Goal: Book appointment/travel/reservation

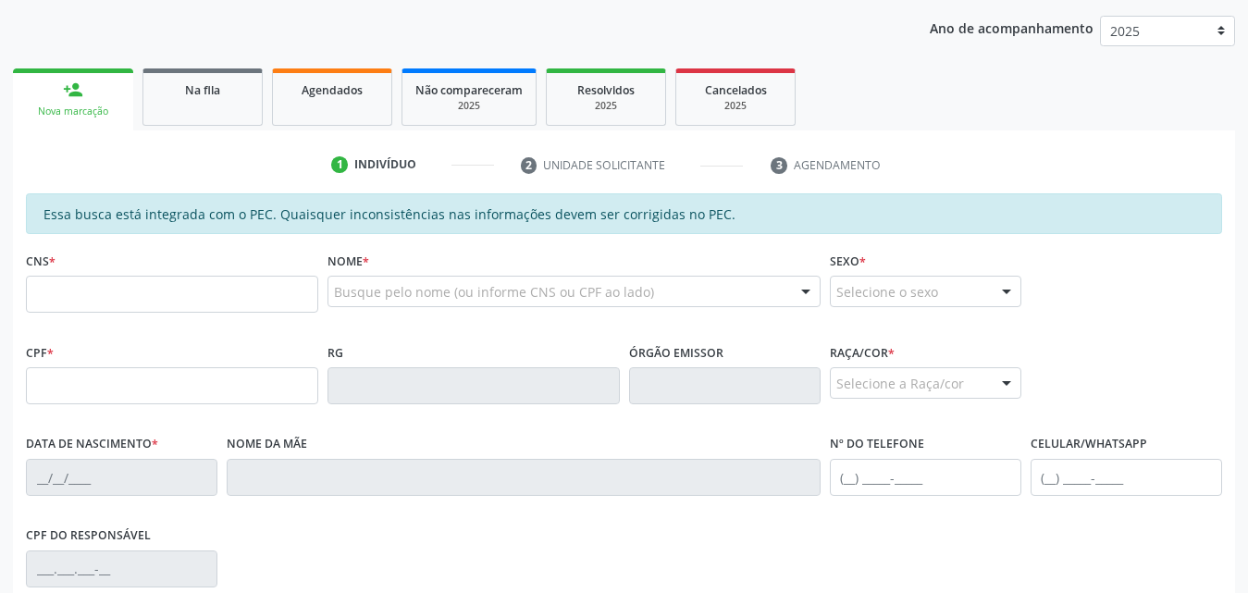
scroll to position [277, 0]
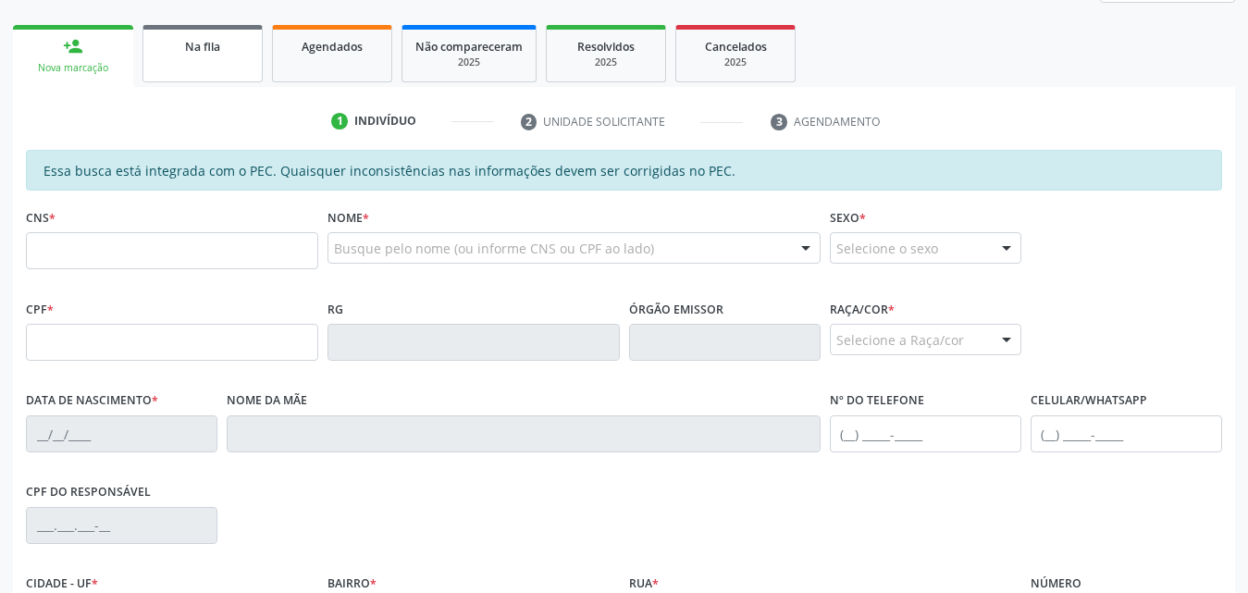
click at [205, 61] on link "Na fila" at bounding box center [202, 53] width 120 height 57
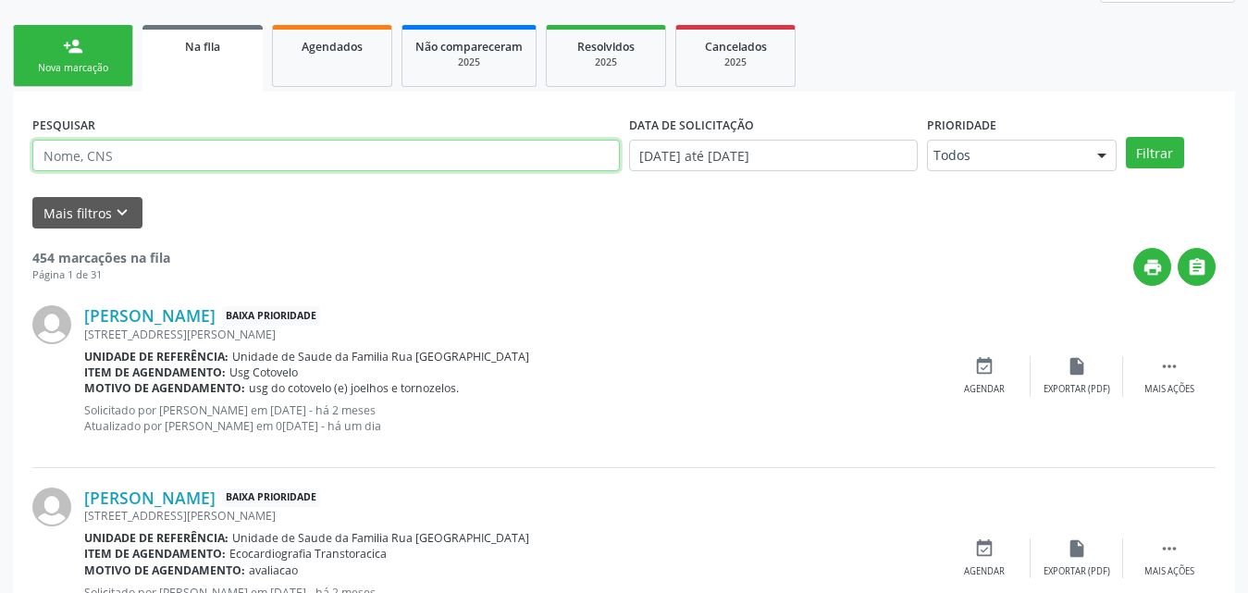
paste input "[PERSON_NAME]"
type input "E"
paste input "706207584352164"
type input "706207584352164"
click at [1126, 137] on button "Filtrar" at bounding box center [1155, 152] width 58 height 31
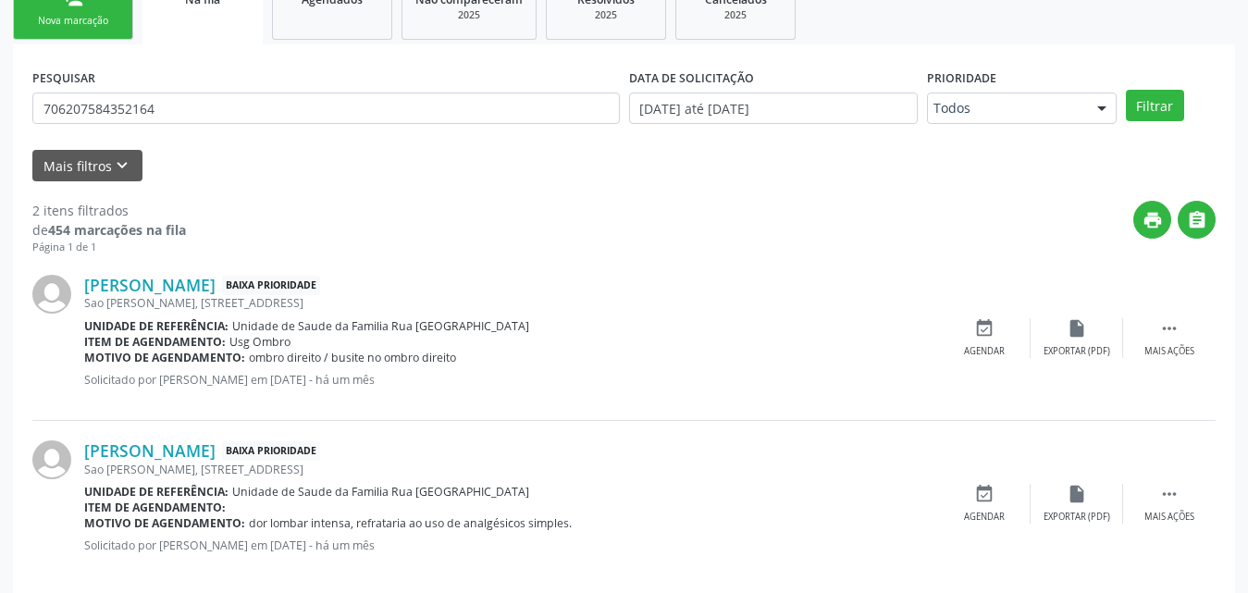
scroll to position [350, 0]
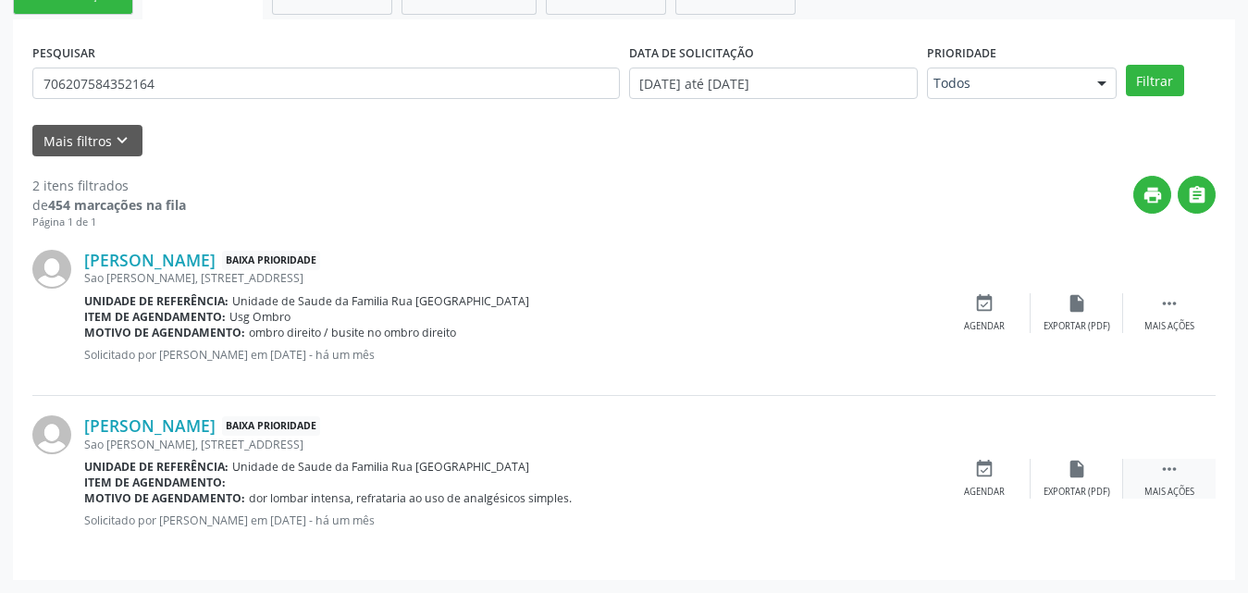
click at [1165, 469] on icon "" at bounding box center [1169, 469] width 20 height 20
click at [1085, 486] on div "Editar" at bounding box center [1077, 492] width 30 height 13
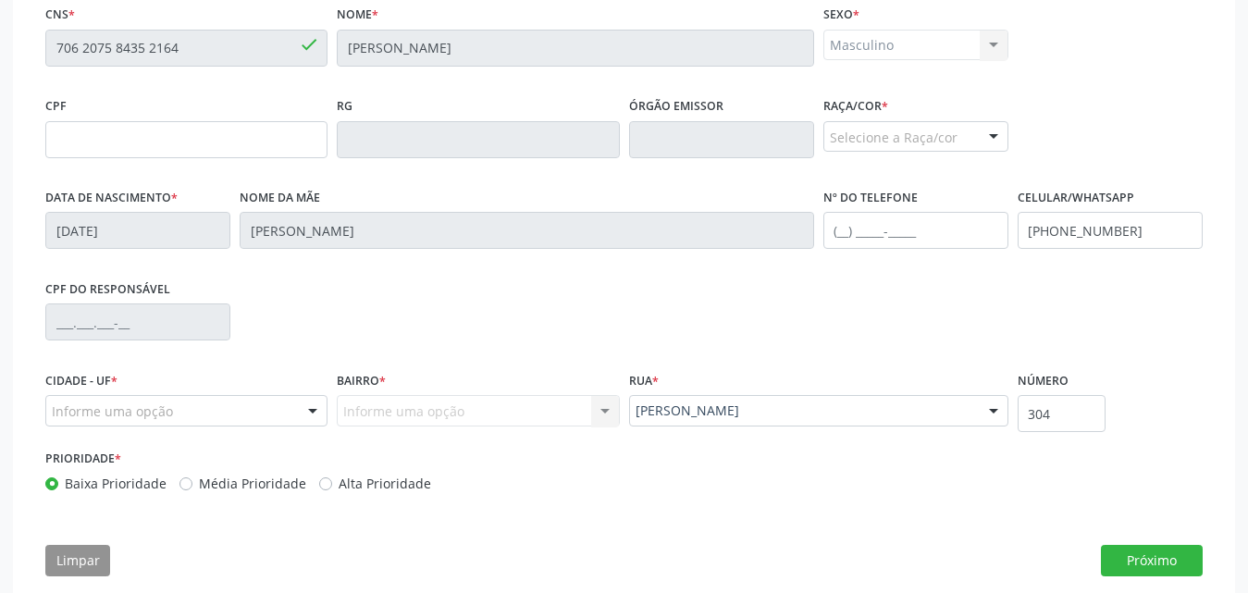
scroll to position [514, 0]
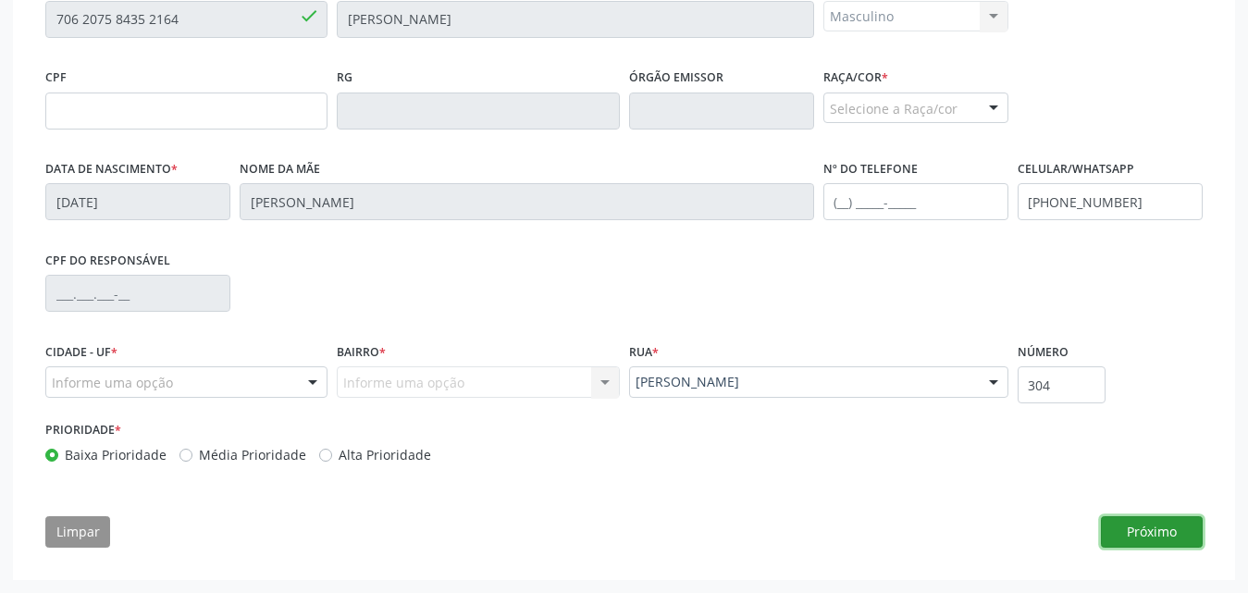
click at [1148, 534] on button "Próximo" at bounding box center [1152, 531] width 102 height 31
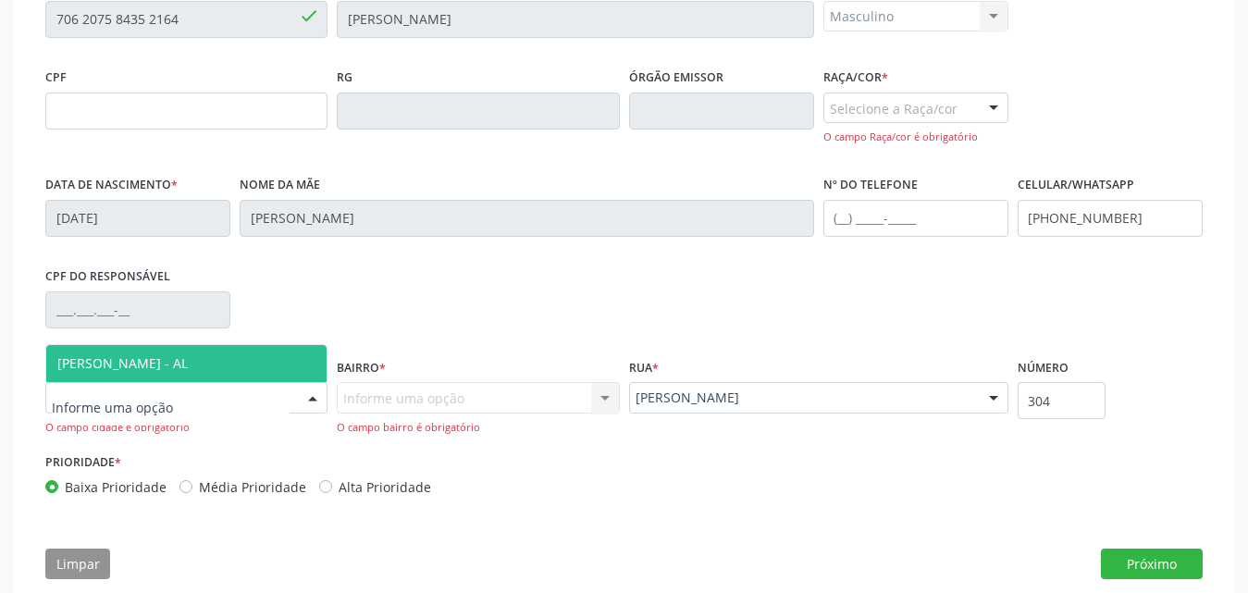
click at [308, 400] on div at bounding box center [313, 398] width 28 height 31
click at [183, 364] on span "[PERSON_NAME] - AL" at bounding box center [122, 363] width 130 height 18
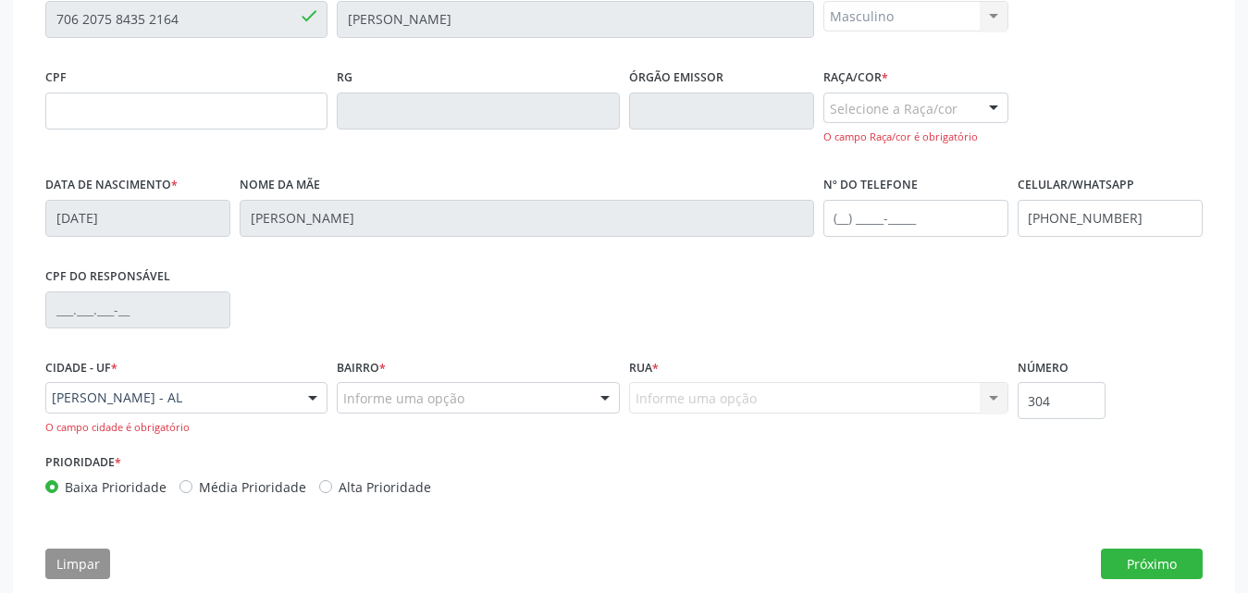
click at [563, 395] on div "Informe uma opção" at bounding box center [478, 397] width 282 height 31
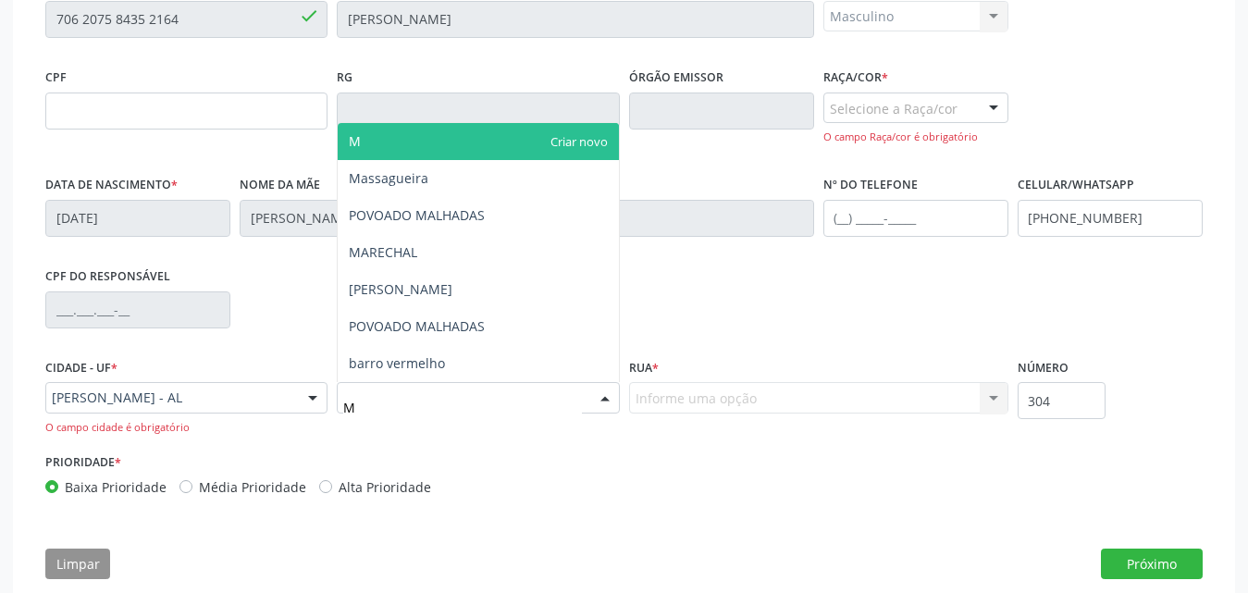
type input "MA"
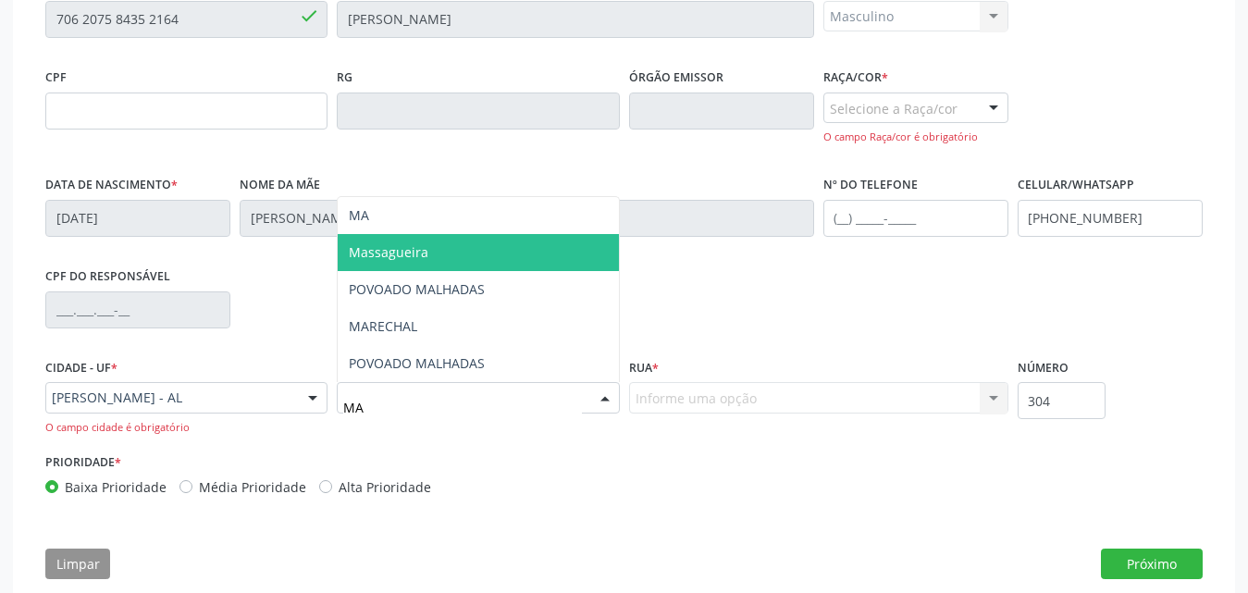
click at [457, 257] on span "Massagueira" at bounding box center [478, 252] width 280 height 37
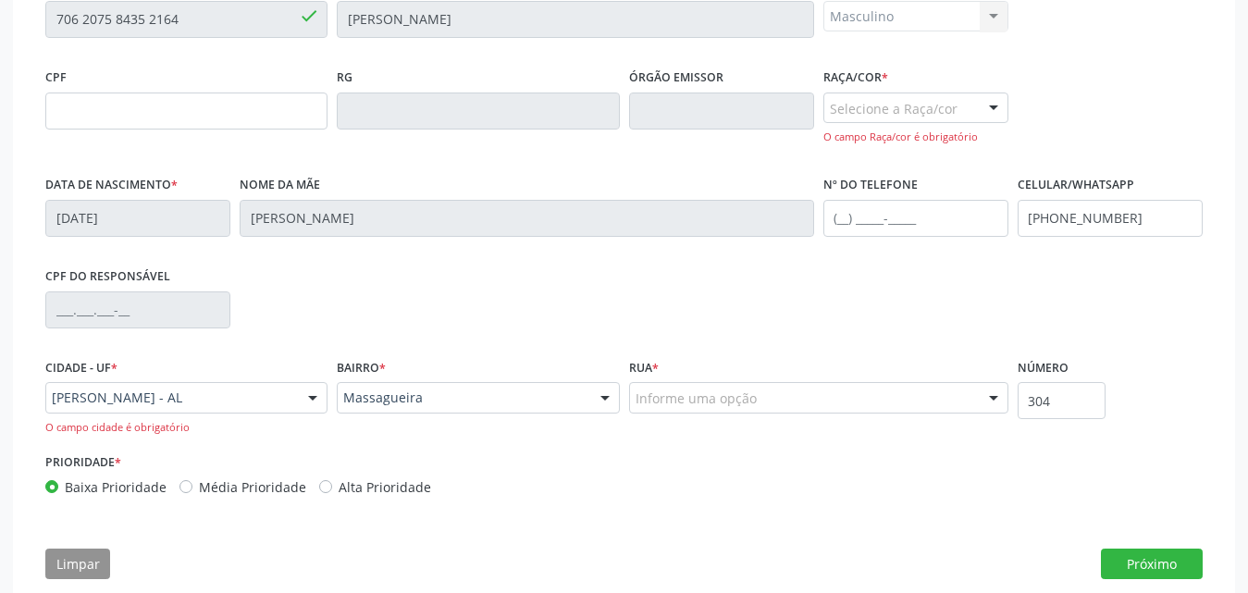
click at [903, 401] on div "Informe uma opção" at bounding box center [818, 397] width 379 height 31
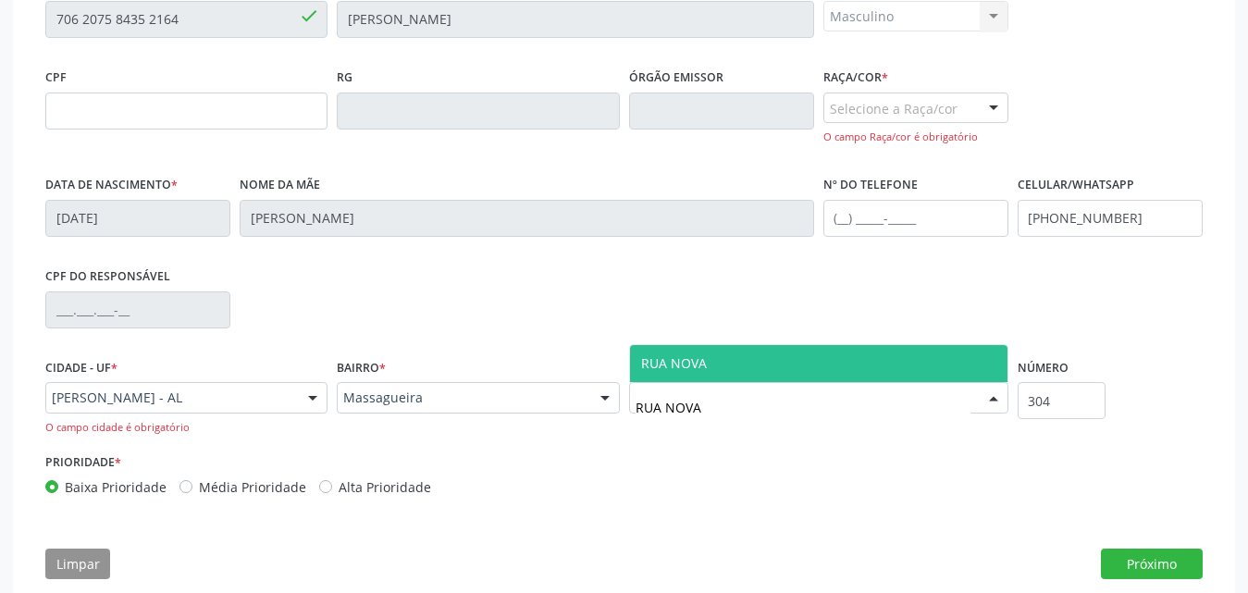
click at [785, 367] on span "RUA NOVA" at bounding box center [818, 363] width 377 height 37
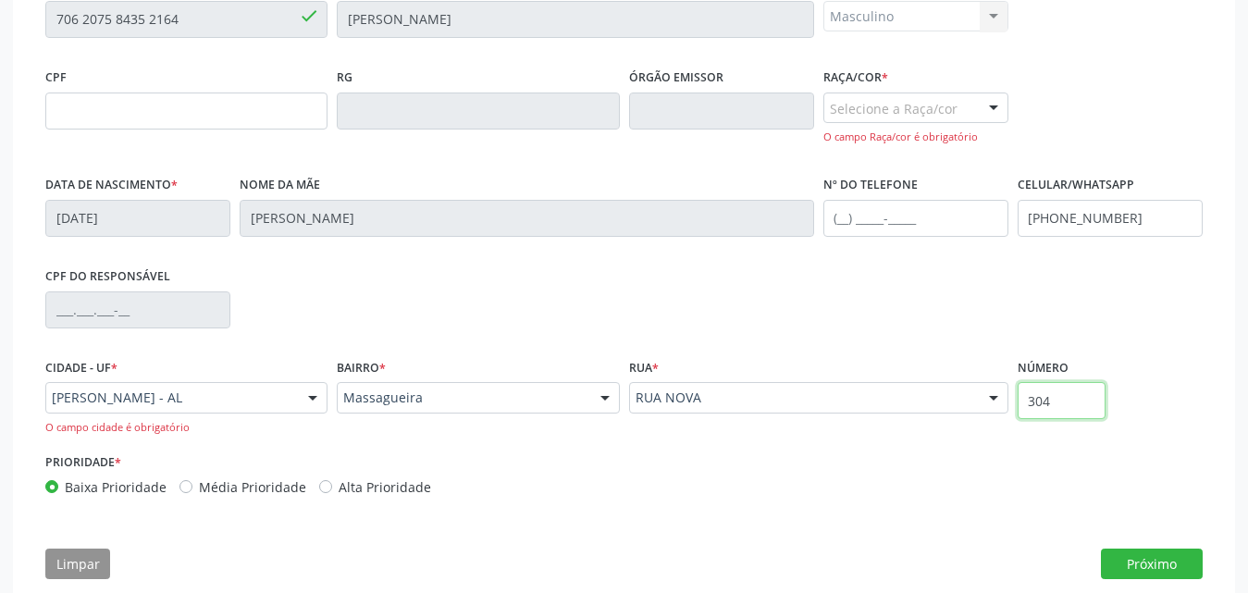
click at [1060, 401] on input "304" at bounding box center [1061, 400] width 88 height 37
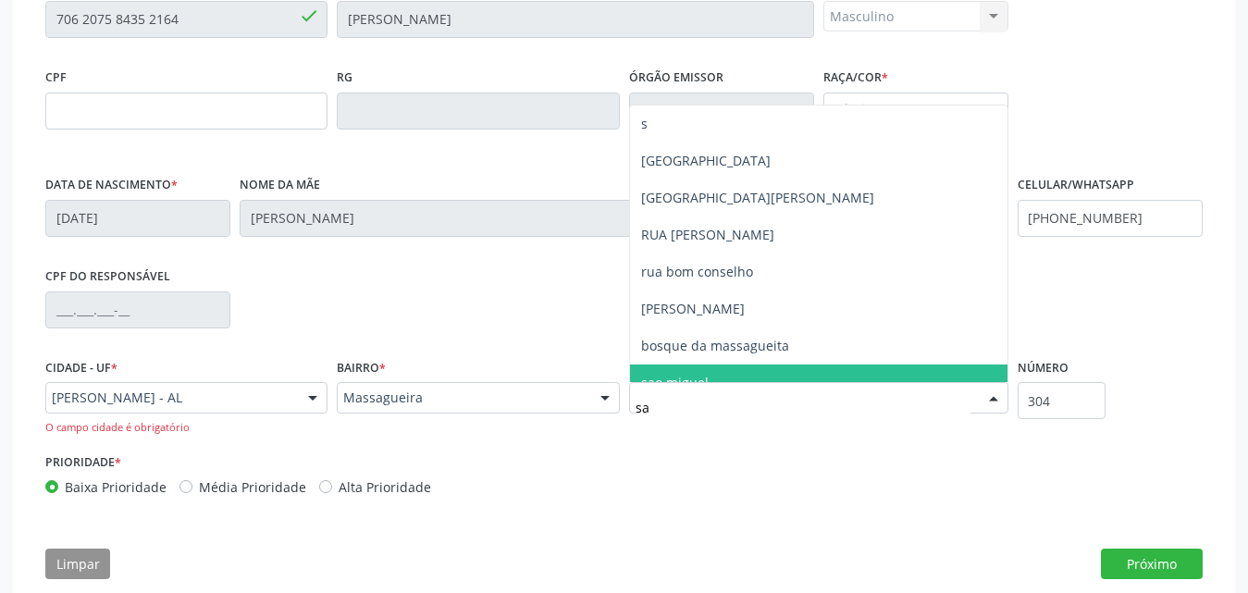
type input "sao"
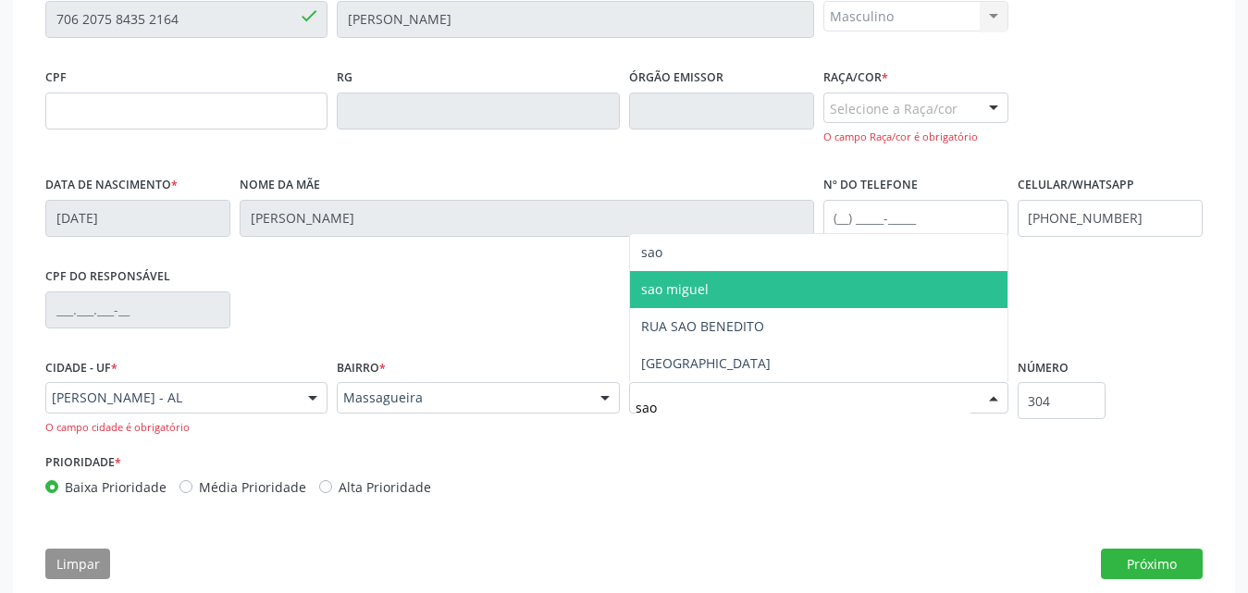
click at [758, 285] on span "sao miguel" at bounding box center [818, 289] width 377 height 37
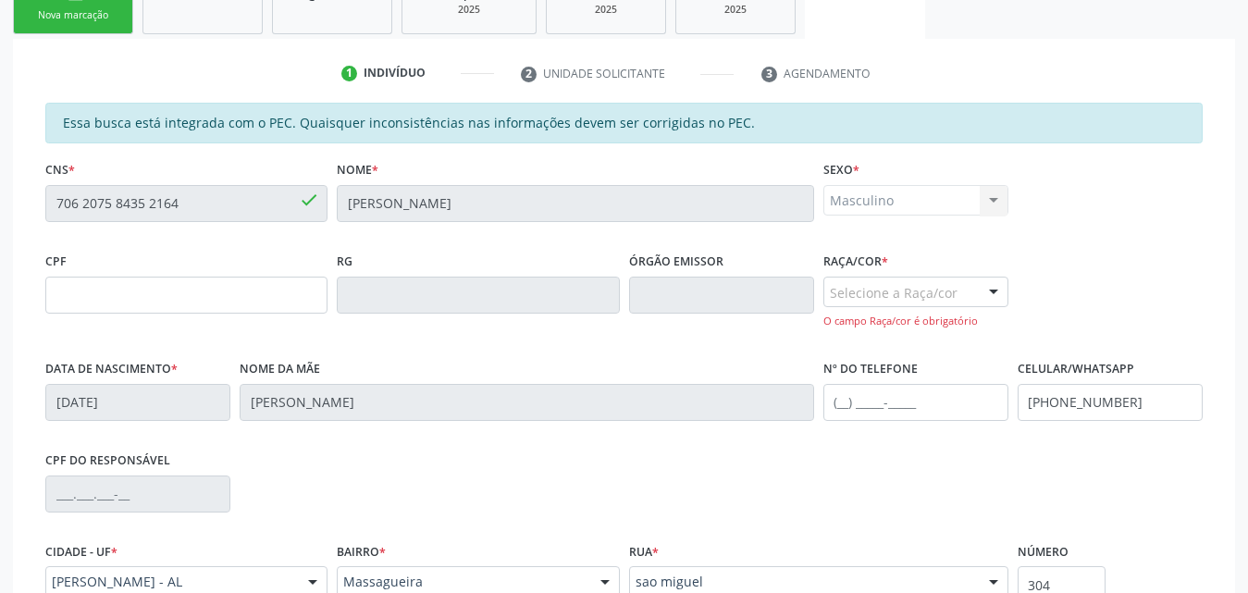
scroll to position [329, 0]
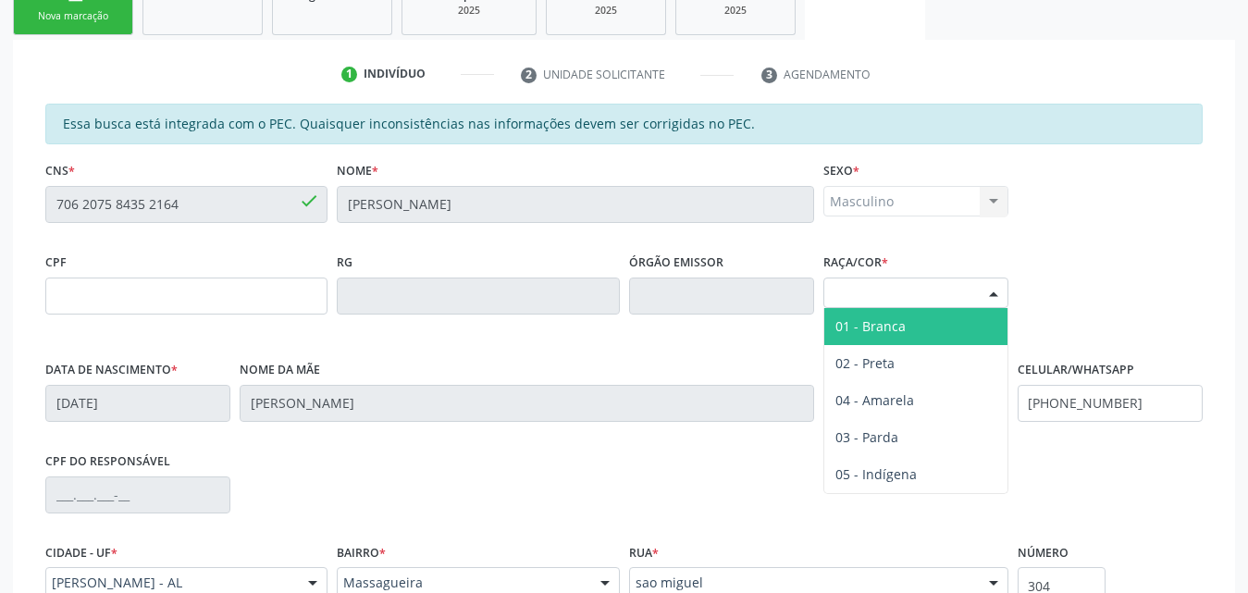
click at [1000, 298] on div at bounding box center [994, 293] width 28 height 31
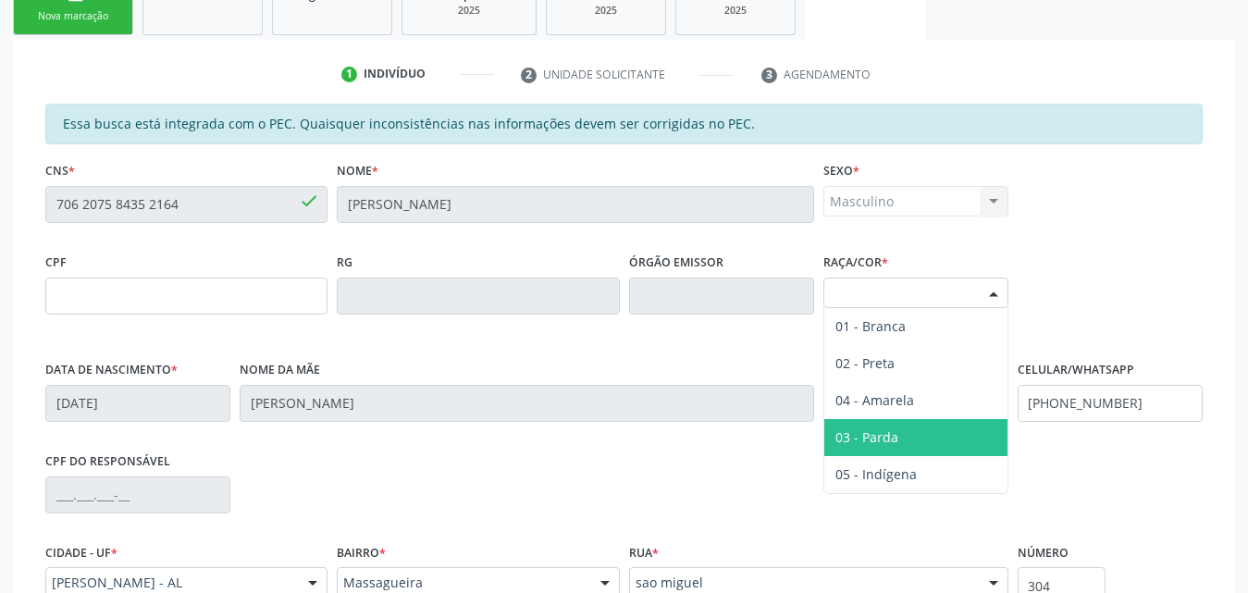
click at [892, 440] on span "03 - Parda" at bounding box center [866, 437] width 63 height 18
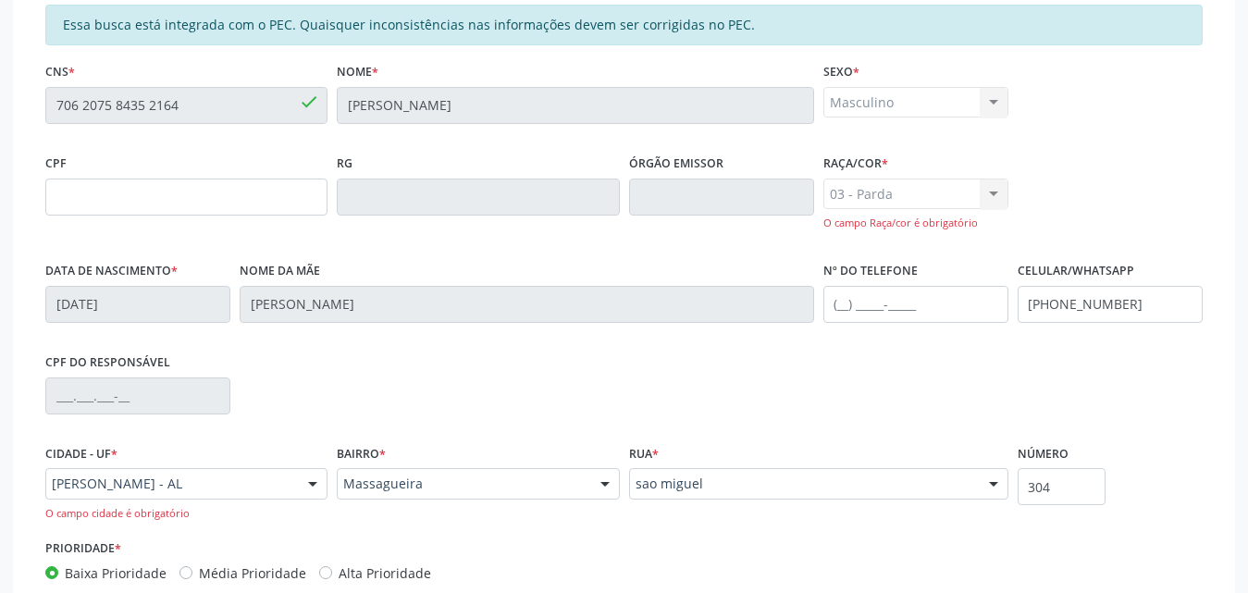
scroll to position [546, 0]
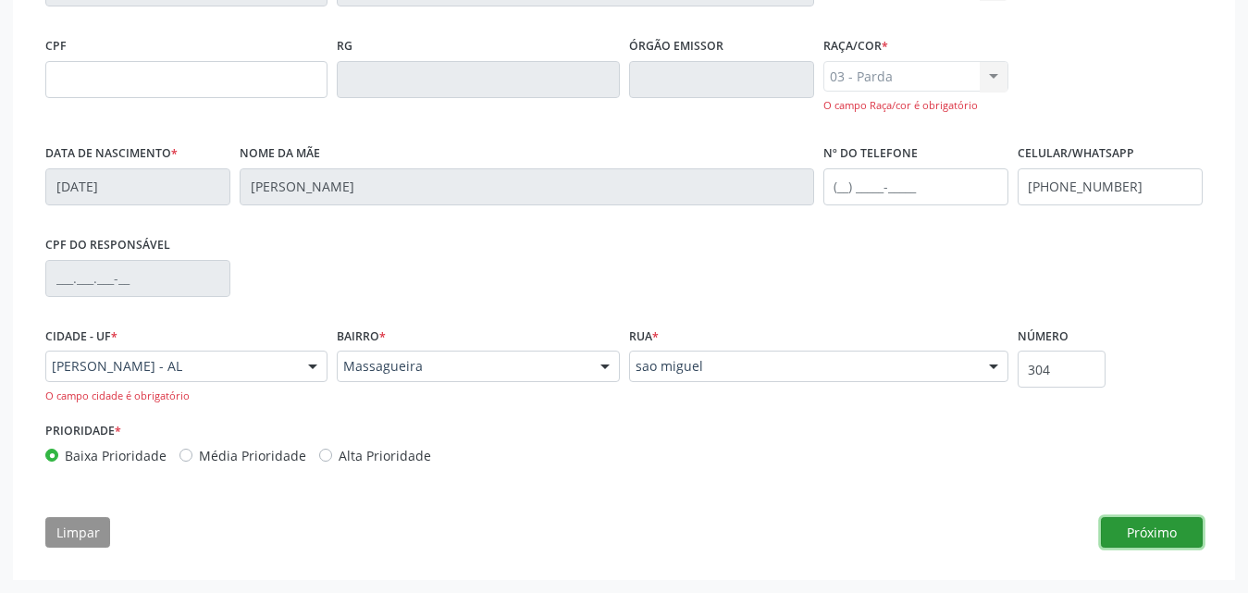
click at [1132, 529] on button "Próximo" at bounding box center [1152, 532] width 102 height 31
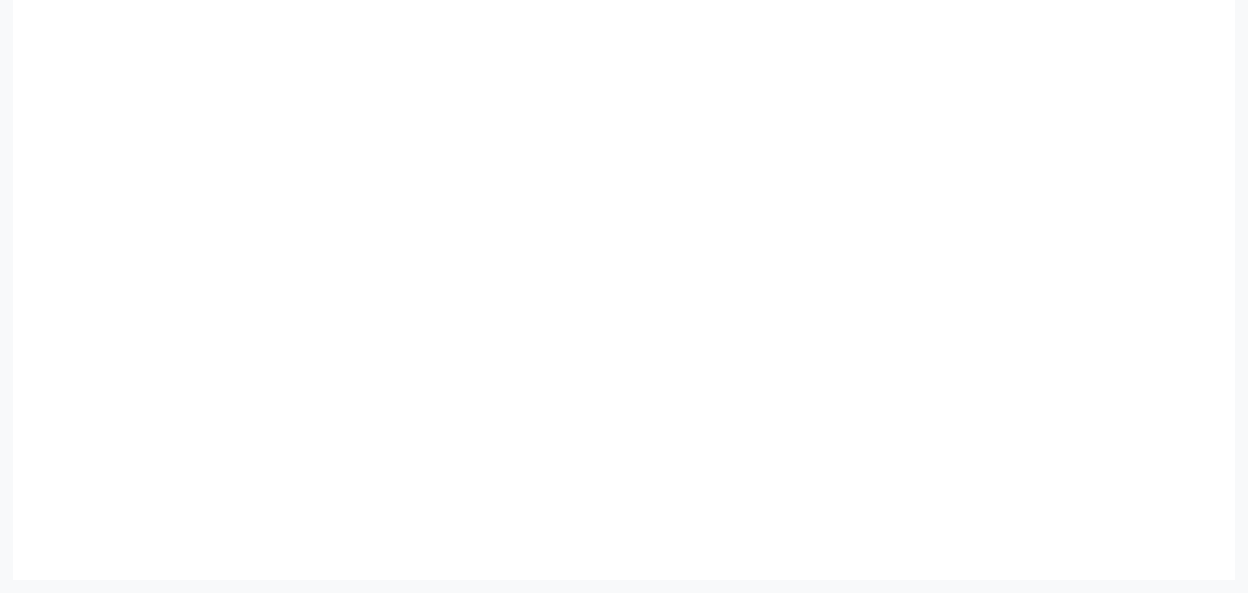
scroll to position [476, 0]
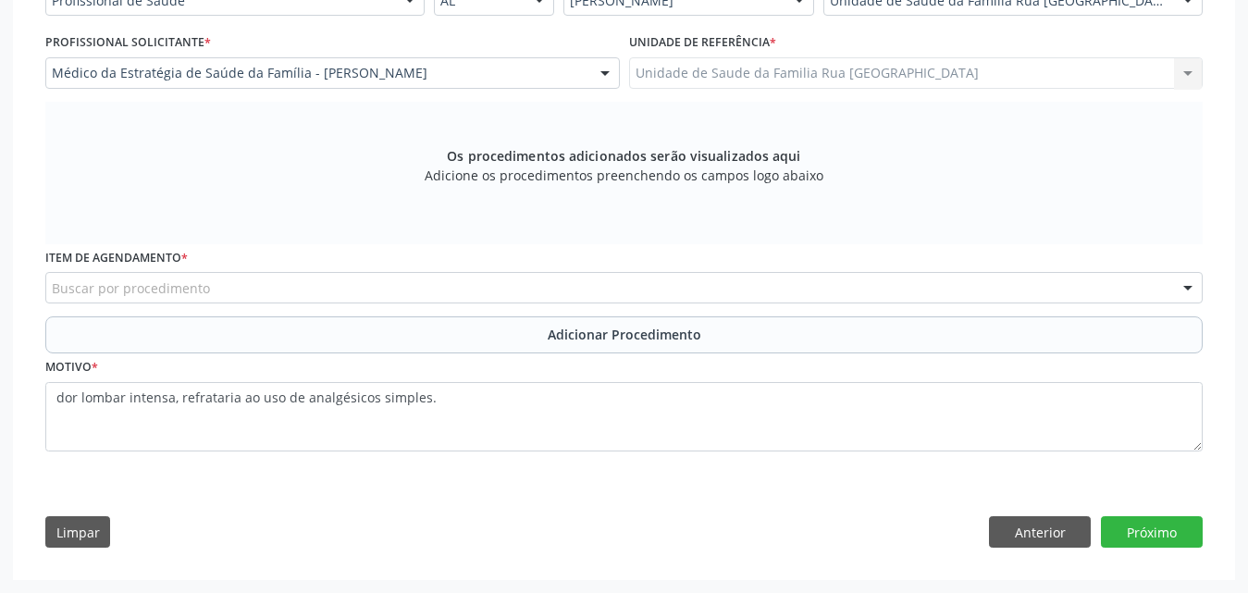
click at [533, 292] on div "Buscar por procedimento" at bounding box center [623, 287] width 1157 height 31
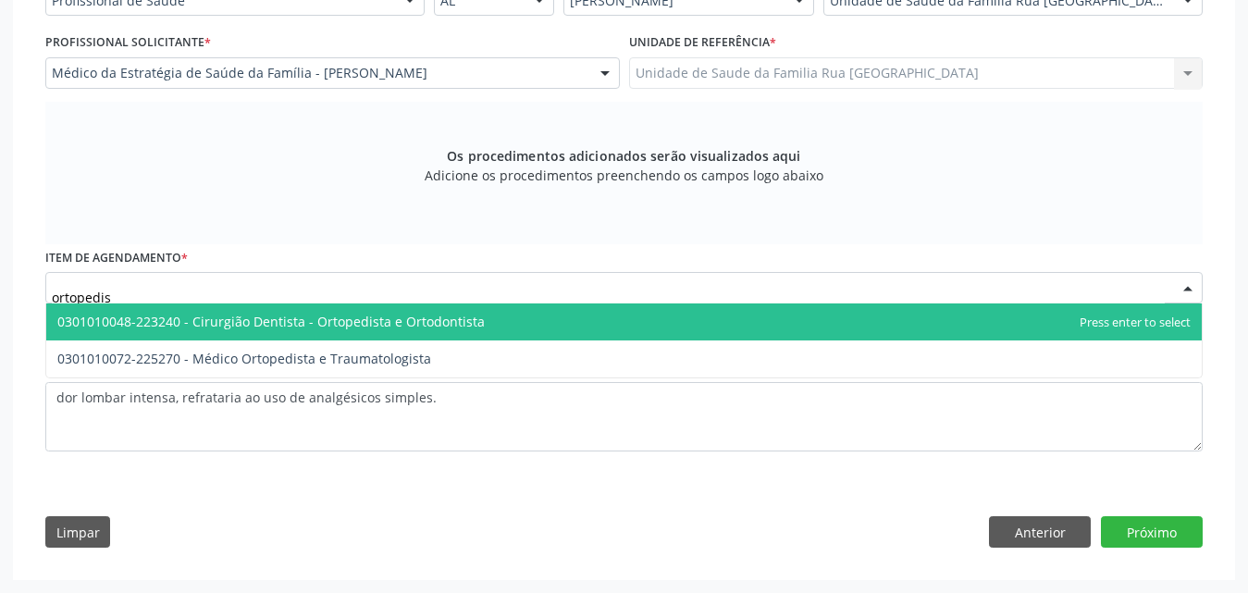
type input "ortopedist"
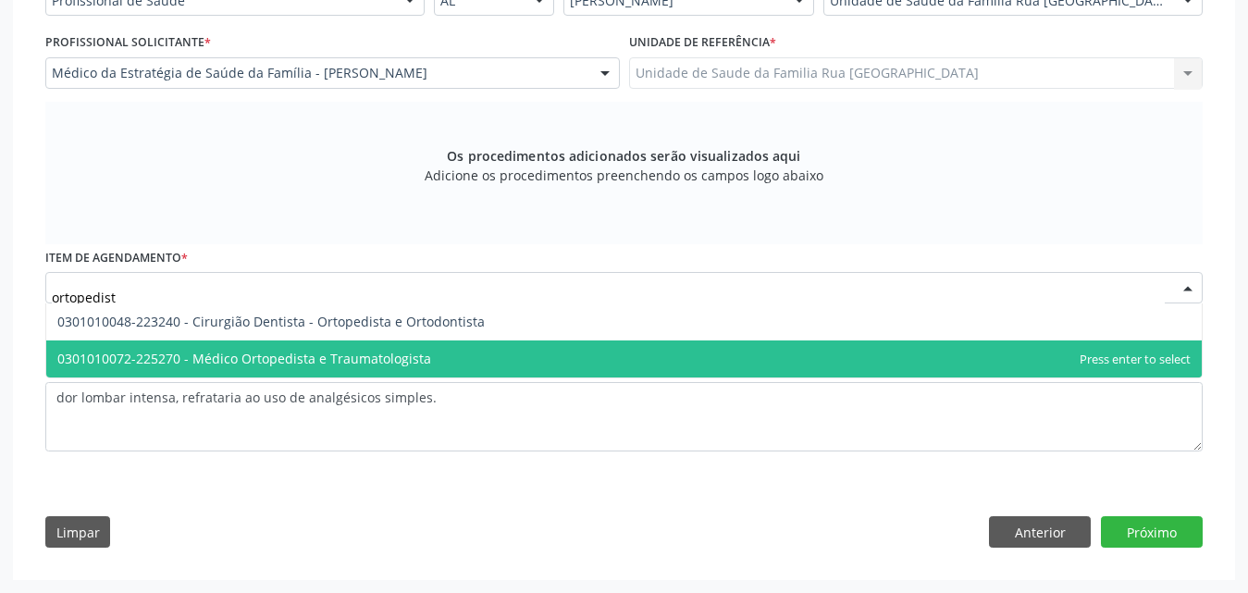
click at [365, 359] on span "0301010072-225270 - Médico Ortopedista e Traumatologista" at bounding box center [244, 359] width 374 height 18
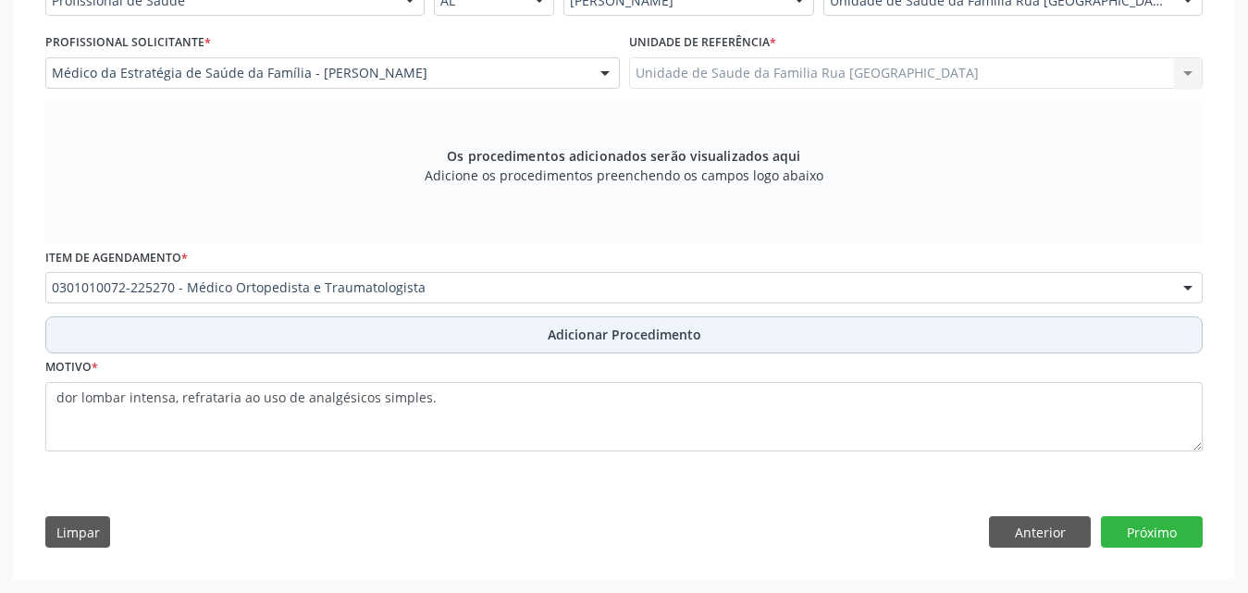
click at [621, 331] on span "Adicionar Procedimento" at bounding box center [625, 334] width 154 height 19
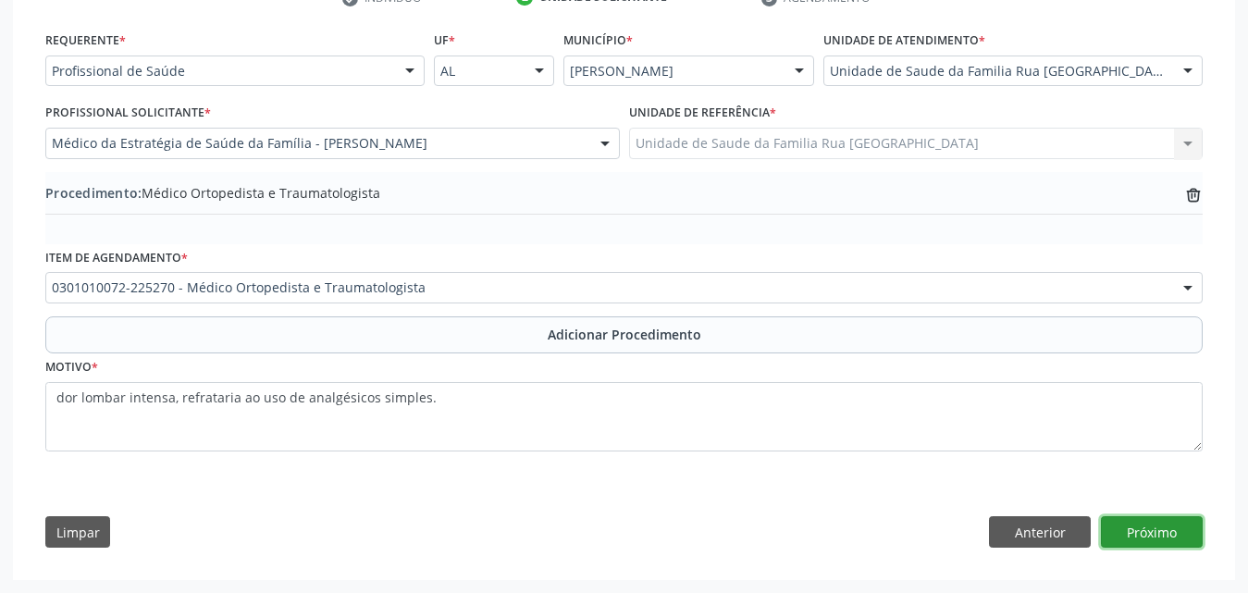
click at [1173, 534] on button "Próximo" at bounding box center [1152, 531] width 102 height 31
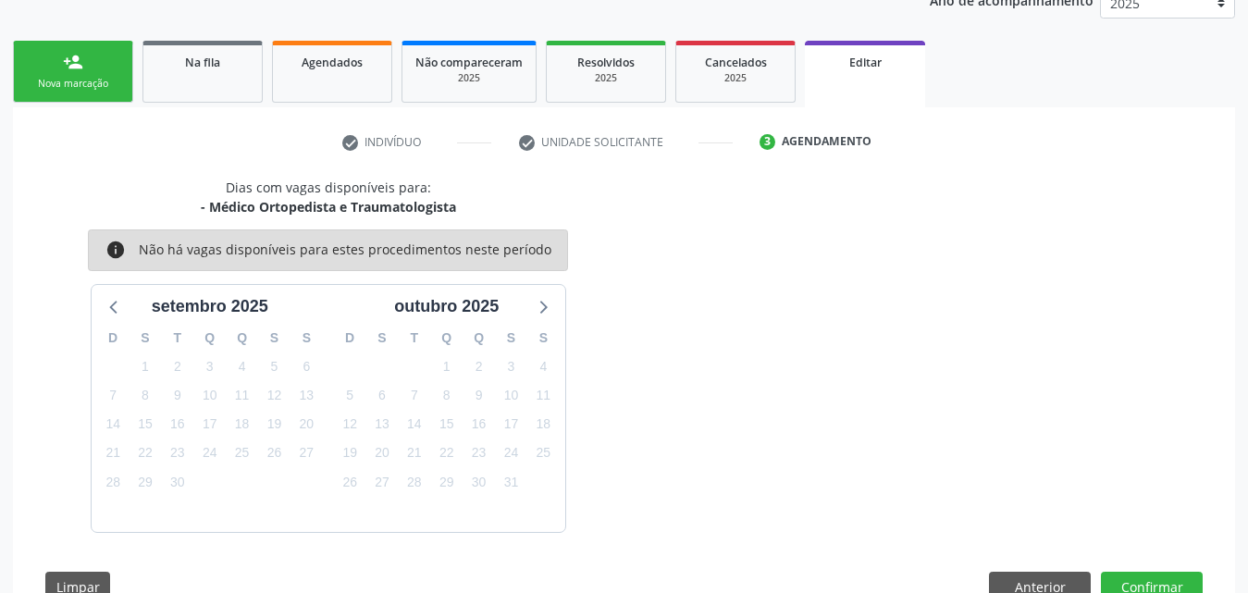
scroll to position [316, 0]
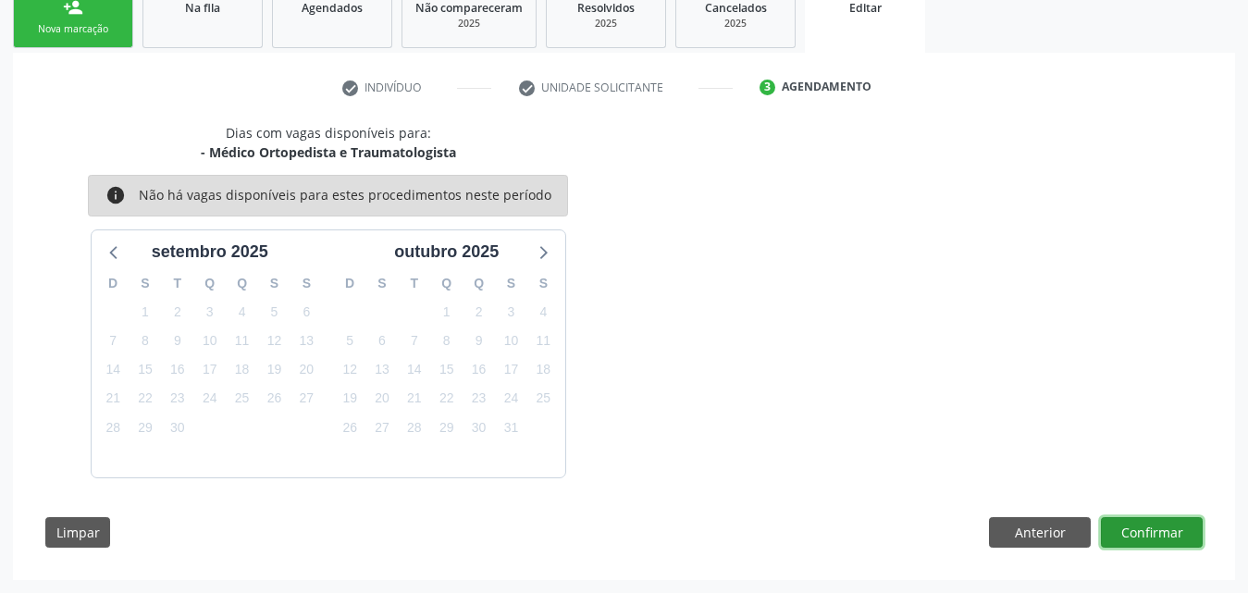
click at [1173, 534] on button "Confirmar" at bounding box center [1152, 532] width 102 height 31
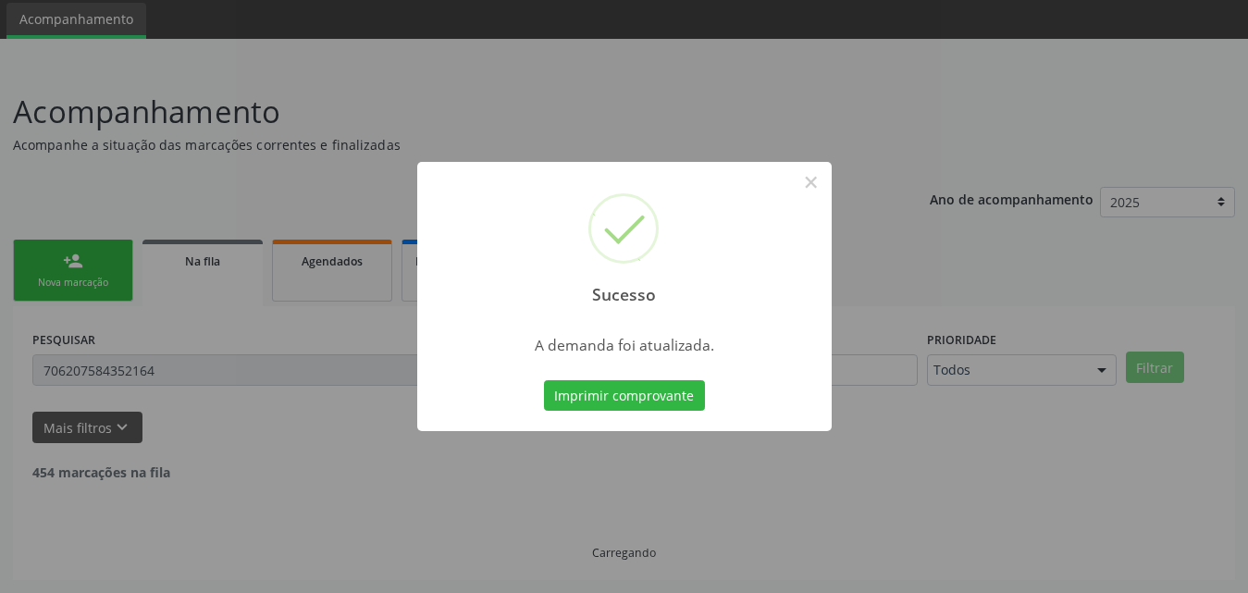
scroll to position [43, 0]
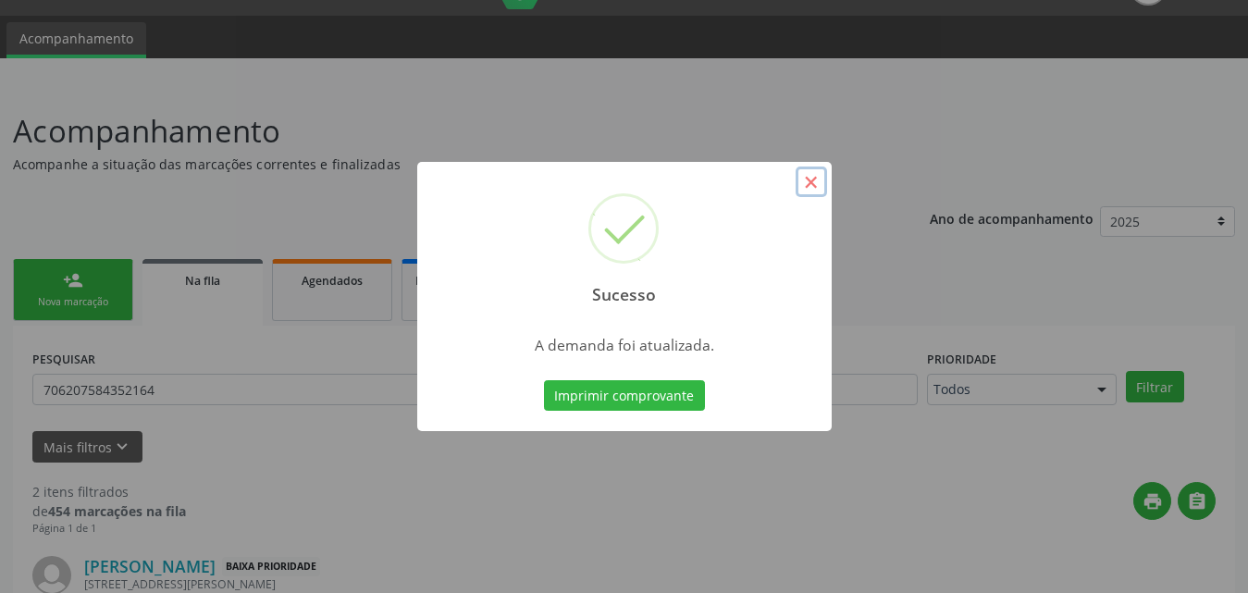
click at [812, 187] on button "×" at bounding box center [810, 181] width 31 height 31
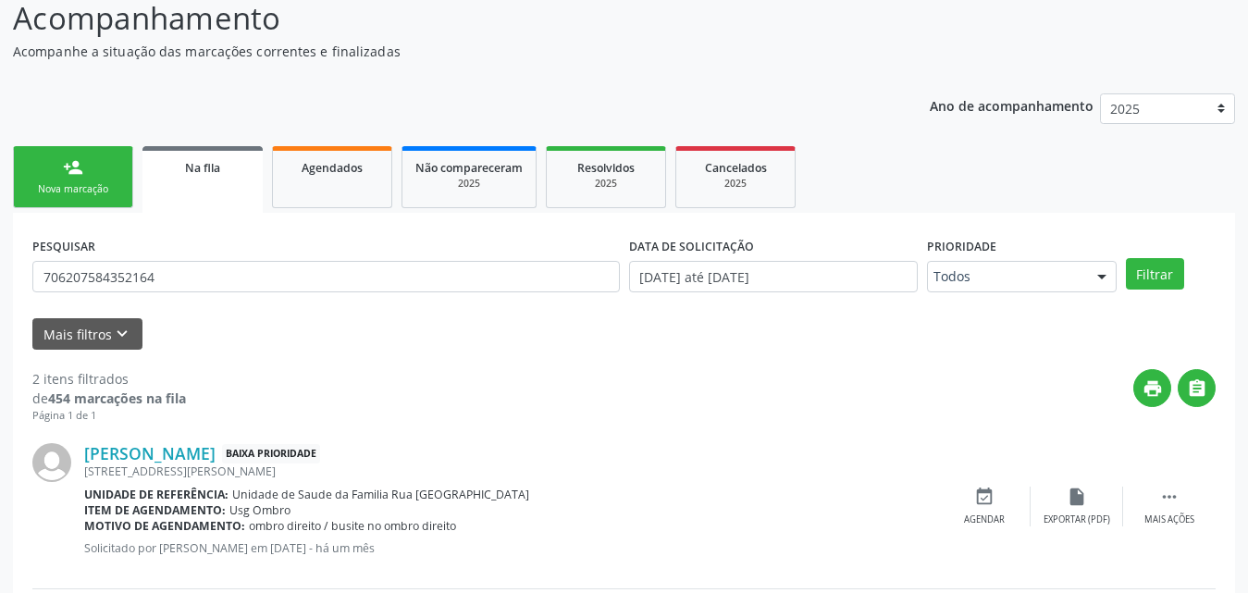
scroll to position [0, 0]
